Goal: Task Accomplishment & Management: Use online tool/utility

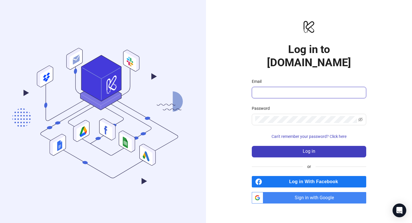
click at [262, 89] on input "Email" at bounding box center [308, 92] width 106 height 7
type input "**********"
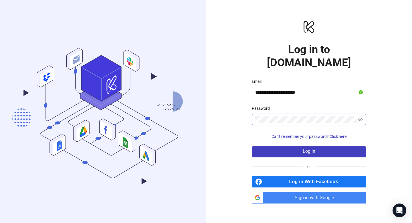
click at [252, 146] on button "Log in" at bounding box center [309, 151] width 114 height 11
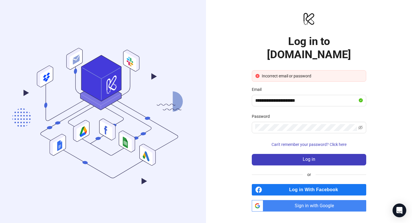
click at [300, 200] on span "Sign in with Google" at bounding box center [316, 205] width 101 height 11
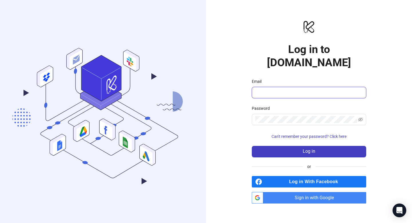
click at [291, 89] on input "Email" at bounding box center [308, 92] width 106 height 7
type input "**********"
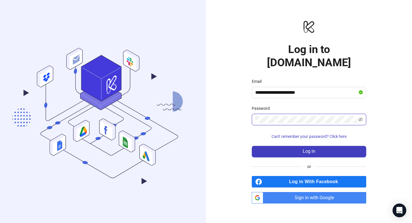
click at [252, 146] on button "Log in" at bounding box center [309, 151] width 114 height 11
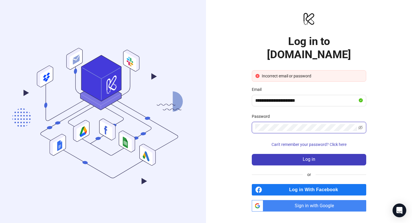
click at [252, 154] on button "Log in" at bounding box center [309, 159] width 114 height 11
click at [306, 142] on span "Can't remember your password? Click here" at bounding box center [309, 144] width 75 height 5
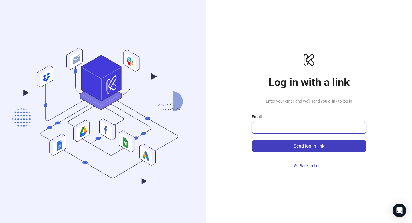
click at [275, 125] on input "Email" at bounding box center [308, 127] width 106 height 7
type input "**********"
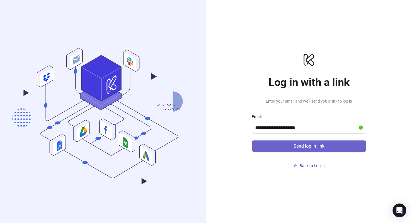
click at [287, 143] on button "Send log in link" at bounding box center [309, 145] width 114 height 11
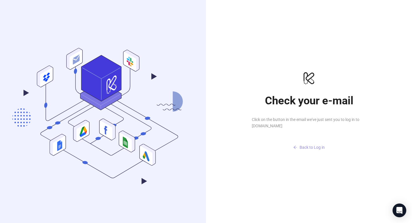
click at [306, 148] on span "Back to Log in" at bounding box center [312, 147] width 25 height 5
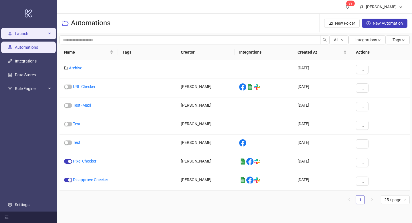
click at [18, 34] on span "Launch" at bounding box center [30, 33] width 31 height 11
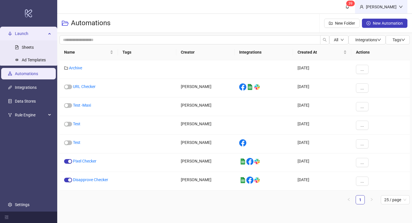
click at [369, 5] on div "[PERSON_NAME]" at bounding box center [381, 7] width 35 height 6
click at [355, 10] on div "[PERSON_NAME]" at bounding box center [381, 6] width 52 height 13
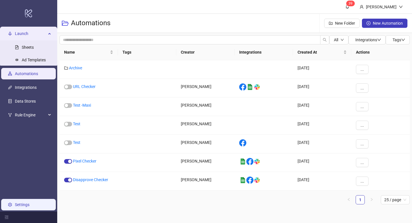
click at [15, 202] on link "Settings" at bounding box center [22, 204] width 15 height 5
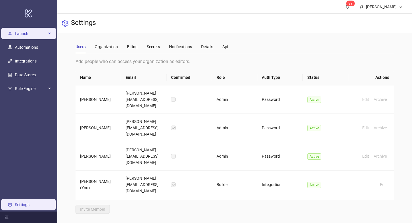
click at [8, 34] on icon "rocket" at bounding box center [10, 33] width 4 height 4
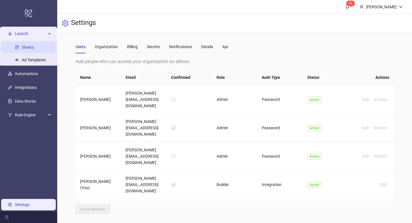
click at [31, 47] on link "Sheets" at bounding box center [28, 47] width 12 height 5
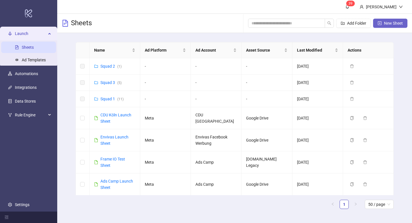
click at [380, 23] on icon "plus-square" at bounding box center [380, 23] width 4 height 4
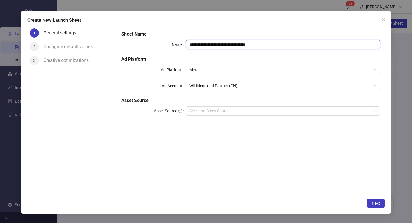
click at [217, 45] on input "**********" at bounding box center [283, 44] width 194 height 9
drag, startPoint x: 273, startPoint y: 45, endPoint x: 165, endPoint y: 44, distance: 108.8
click at [165, 44] on div "**********" at bounding box center [250, 44] width 259 height 9
type input "****"
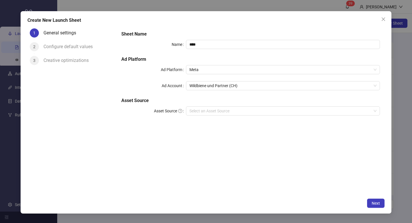
click at [166, 62] on h5 "Ad Platform" at bounding box center [250, 59] width 259 height 7
click at [211, 69] on span "Meta" at bounding box center [282, 69] width 187 height 9
click at [169, 75] on div "Sheet Name Name **** Ad Platform Ad Platform Meta Ad Account Wildbiene und Part…" at bounding box center [250, 76] width 263 height 96
click at [205, 89] on span "Wildbiene und Partner (CH)" at bounding box center [282, 85] width 187 height 9
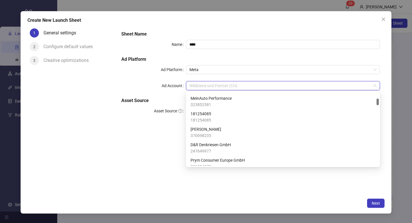
scroll to position [67, 0]
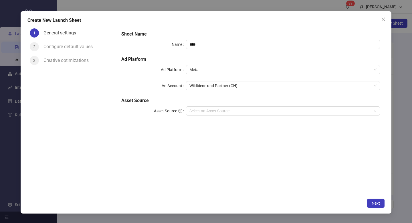
click at [177, 92] on div "Sheet Name Name **** Ad Platform Ad Platform Meta Ad Account Wildbiene und Part…" at bounding box center [250, 76] width 263 height 96
click at [205, 85] on span "Wildbiene und Partner (CH)" at bounding box center [282, 85] width 187 height 9
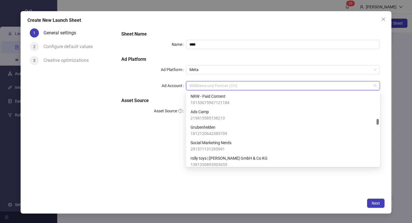
scroll to position [327, 0]
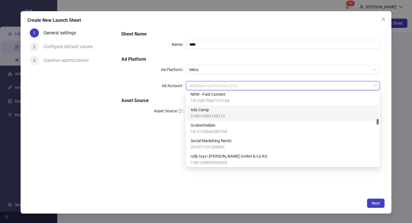
click at [207, 114] on span "219815585138213" at bounding box center [208, 116] width 34 height 6
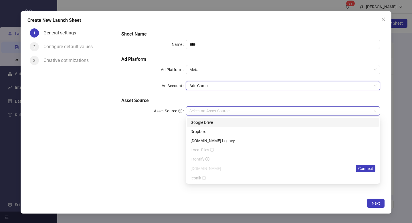
click at [196, 106] on div "Select an Asset Source" at bounding box center [283, 110] width 194 height 9
click at [202, 125] on div "Google Drive" at bounding box center [283, 122] width 185 height 6
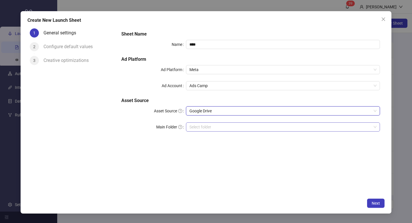
click at [193, 130] on input "Main Folder" at bounding box center [280, 127] width 182 height 9
click at [375, 201] on span "Next" at bounding box center [376, 203] width 8 height 5
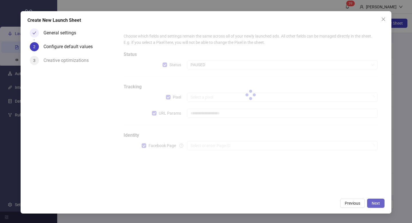
type input "**********"
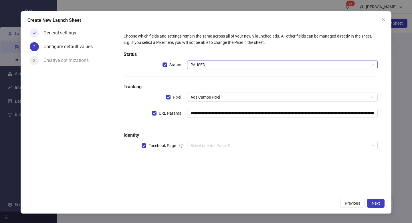
click at [210, 68] on span "PAUSED" at bounding box center [283, 64] width 184 height 9
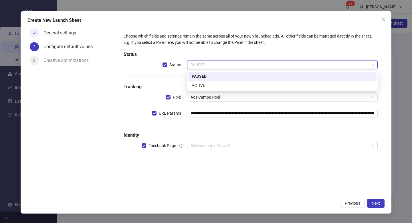
click at [161, 82] on div "**********" at bounding box center [250, 95] width 259 height 129
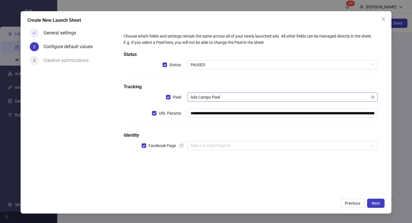
click at [204, 95] on span "Ads Camps Pixel" at bounding box center [283, 97] width 184 height 9
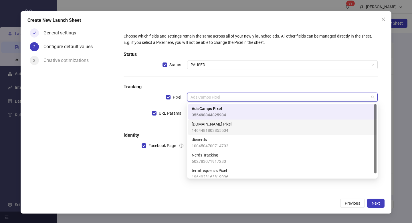
click at [139, 102] on div "**********" at bounding box center [250, 95] width 259 height 129
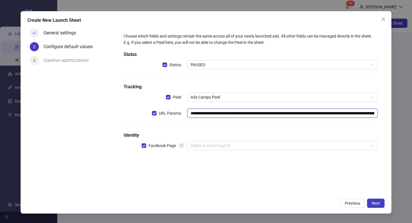
click at [265, 112] on input "**********" at bounding box center [282, 112] width 191 height 9
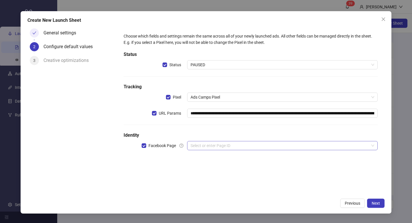
click at [207, 145] on input "search" at bounding box center [280, 145] width 179 height 9
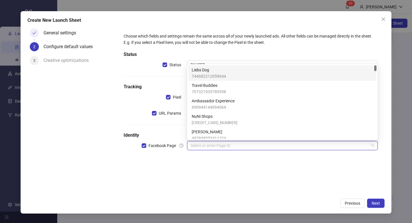
click at [215, 72] on span "Liebs Dog" at bounding box center [209, 70] width 34 height 6
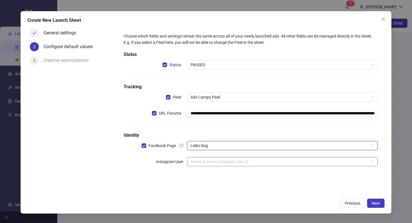
click at [203, 159] on input "search" at bounding box center [280, 161] width 179 height 9
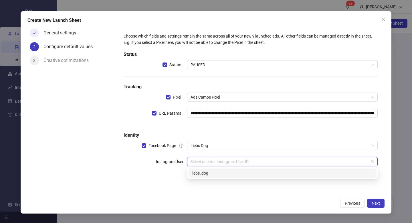
click at [205, 175] on div "liebs_dog" at bounding box center [282, 173] width 181 height 6
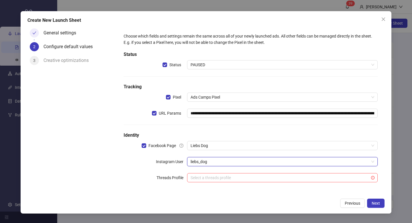
scroll to position [1, 0]
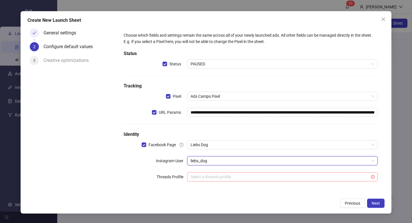
click at [196, 174] on input "search" at bounding box center [280, 176] width 179 height 9
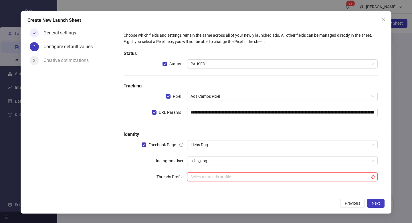
click at [145, 171] on div "**********" at bounding box center [250, 110] width 259 height 161
click at [373, 205] on button "Next" at bounding box center [375, 202] width 17 height 9
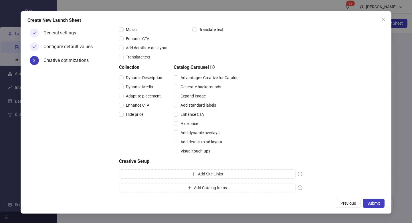
scroll to position [123, 0]
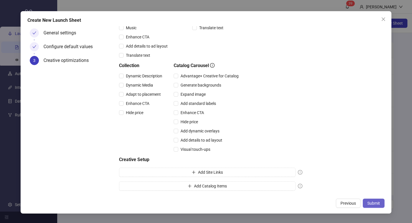
click at [373, 204] on span "Submit" at bounding box center [374, 203] width 13 height 5
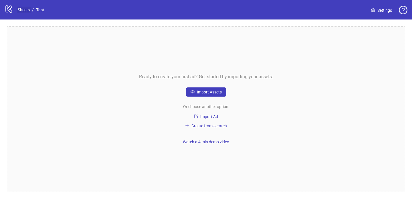
click at [25, 11] on link "Sheets" at bounding box center [24, 10] width 14 height 6
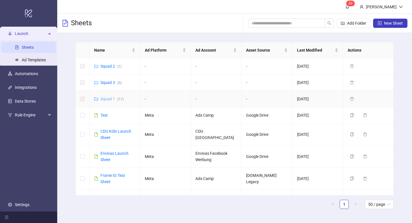
click at [108, 97] on link "Squad 1 ( 11 )" at bounding box center [111, 98] width 23 height 5
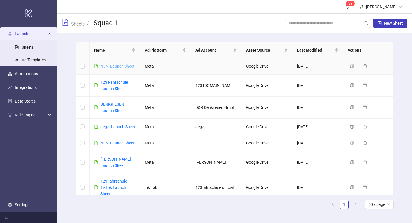
click at [123, 66] on link "NuNi Launch Sheet" at bounding box center [117, 66] width 34 height 5
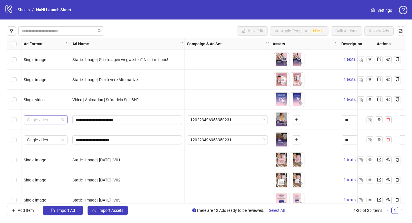
click at [43, 118] on span "Single video" at bounding box center [45, 119] width 37 height 9
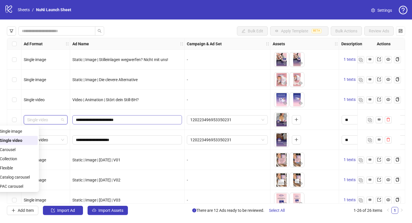
scroll to position [0, 29]
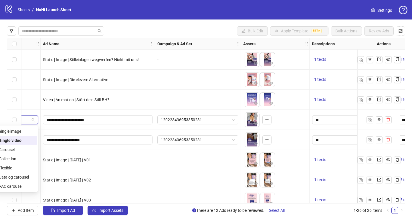
click at [189, 111] on div "120223496953350231" at bounding box center [198, 120] width 86 height 20
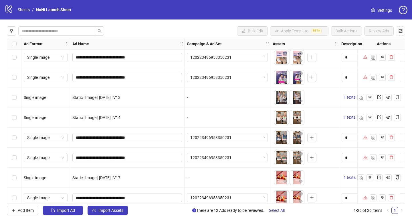
scroll to position [343, 0]
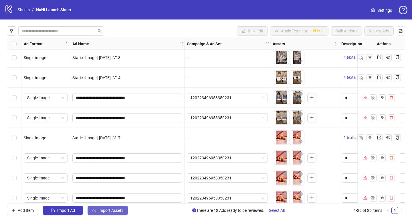
click at [100, 209] on span "Import Assets" at bounding box center [110, 210] width 25 height 5
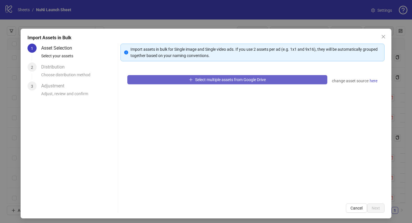
click at [230, 80] on span "Select multiple assets from Google Drive" at bounding box center [230, 79] width 71 height 5
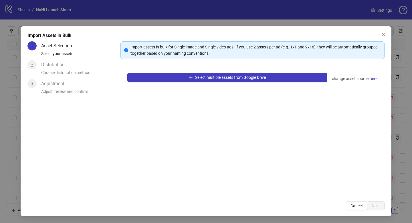
scroll to position [0, 0]
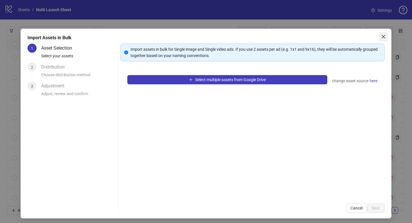
click at [384, 37] on icon "close" at bounding box center [383, 36] width 5 height 5
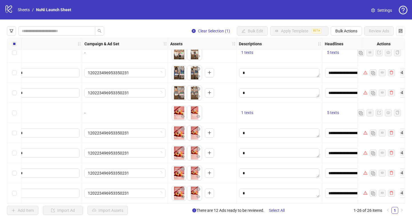
scroll to position [370, 120]
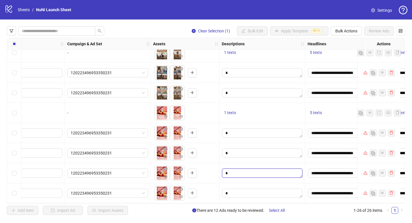
click at [288, 168] on textarea "Edit values" at bounding box center [262, 172] width 80 height 9
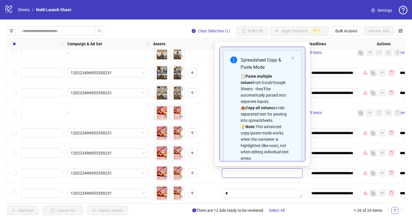
click at [212, 171] on div "To pick up a draggable item, press the space bar. While dragging, use the arrow…" at bounding box center [185, 173] width 64 height 18
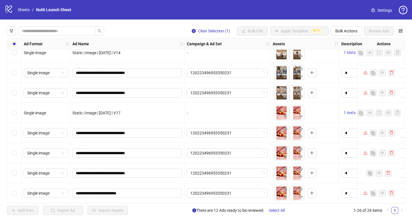
scroll to position [0, 0]
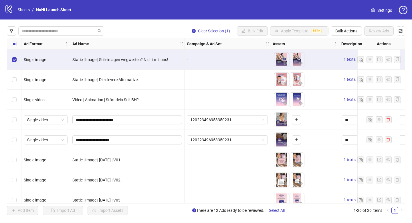
click at [9, 10] on icon at bounding box center [8, 8] width 7 height 7
click at [19, 9] on link "Sheets" at bounding box center [24, 10] width 14 height 6
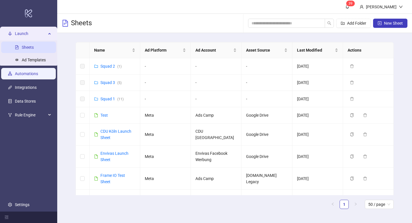
click at [33, 74] on link "Automations" at bounding box center [26, 73] width 23 height 5
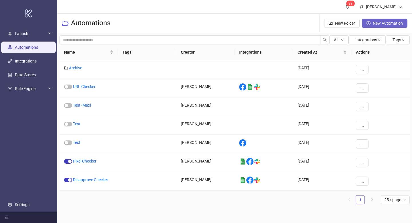
click at [385, 23] on span "New Automation" at bounding box center [388, 23] width 30 height 5
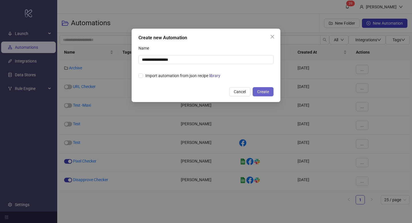
click at [258, 92] on span "Create" at bounding box center [263, 91] width 12 height 5
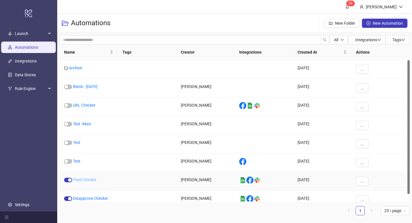
click at [84, 179] on link "Pixel Checker" at bounding box center [84, 179] width 23 height 5
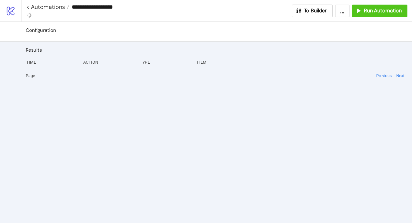
type input "**********"
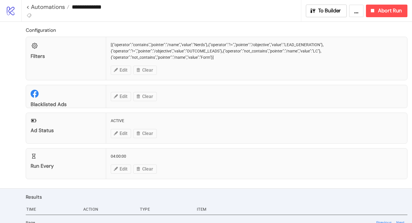
scroll to position [7, 0]
